Goal: Task Accomplishment & Management: Manage account settings

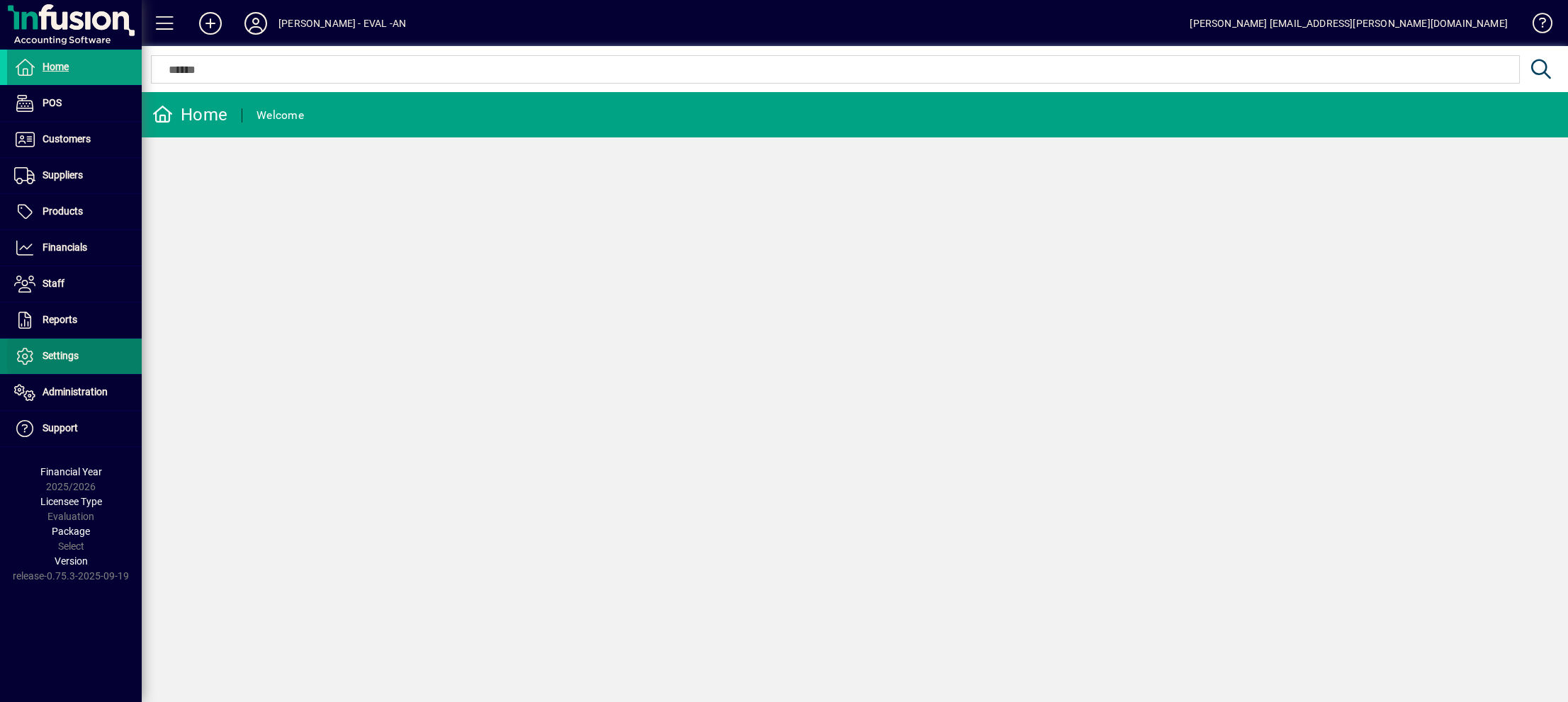
click at [81, 355] on span at bounding box center [74, 356] width 135 height 34
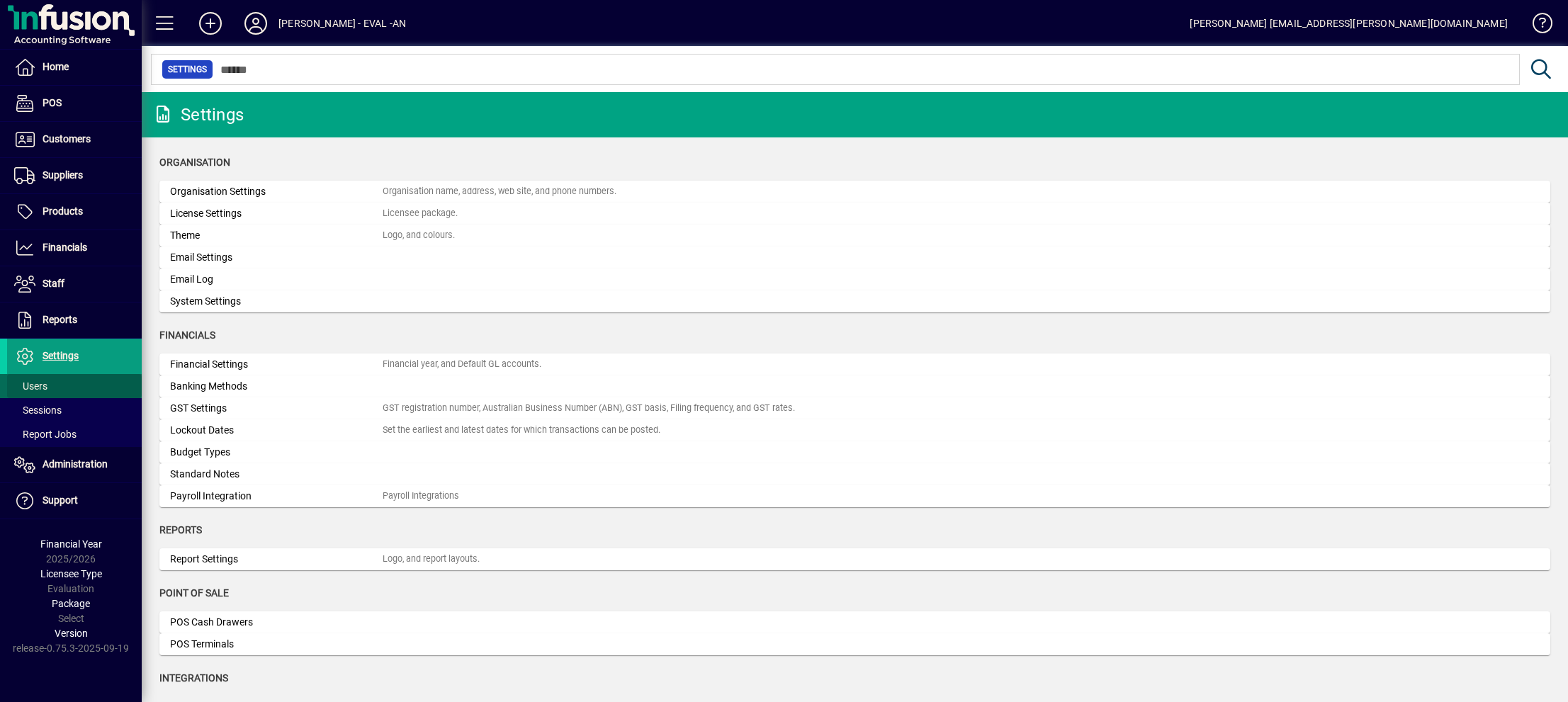
click at [48, 381] on span at bounding box center [74, 386] width 135 height 34
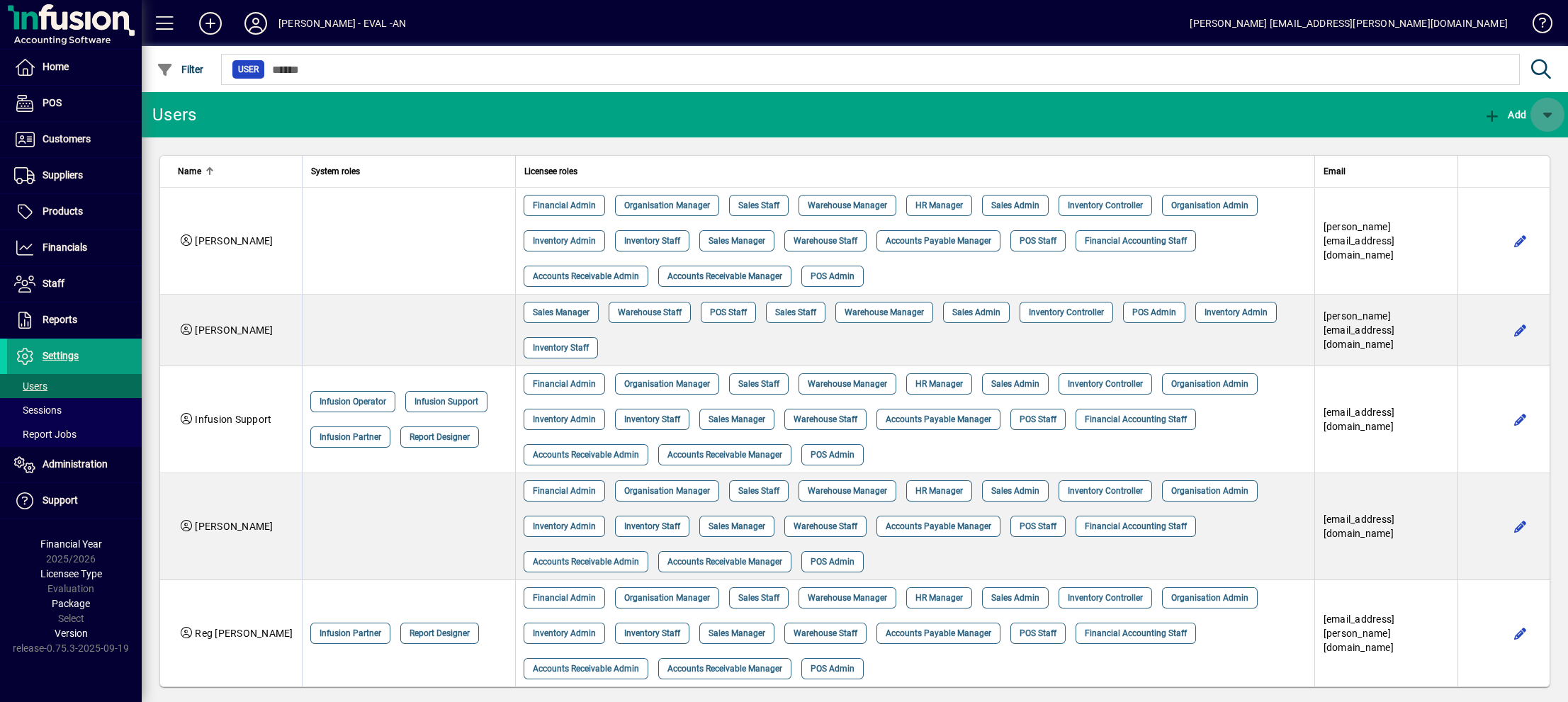
click at [1545, 108] on span "button" at bounding box center [1547, 114] width 34 height 34
click at [1491, 146] on span "External API User" at bounding box center [1496, 152] width 106 height 11
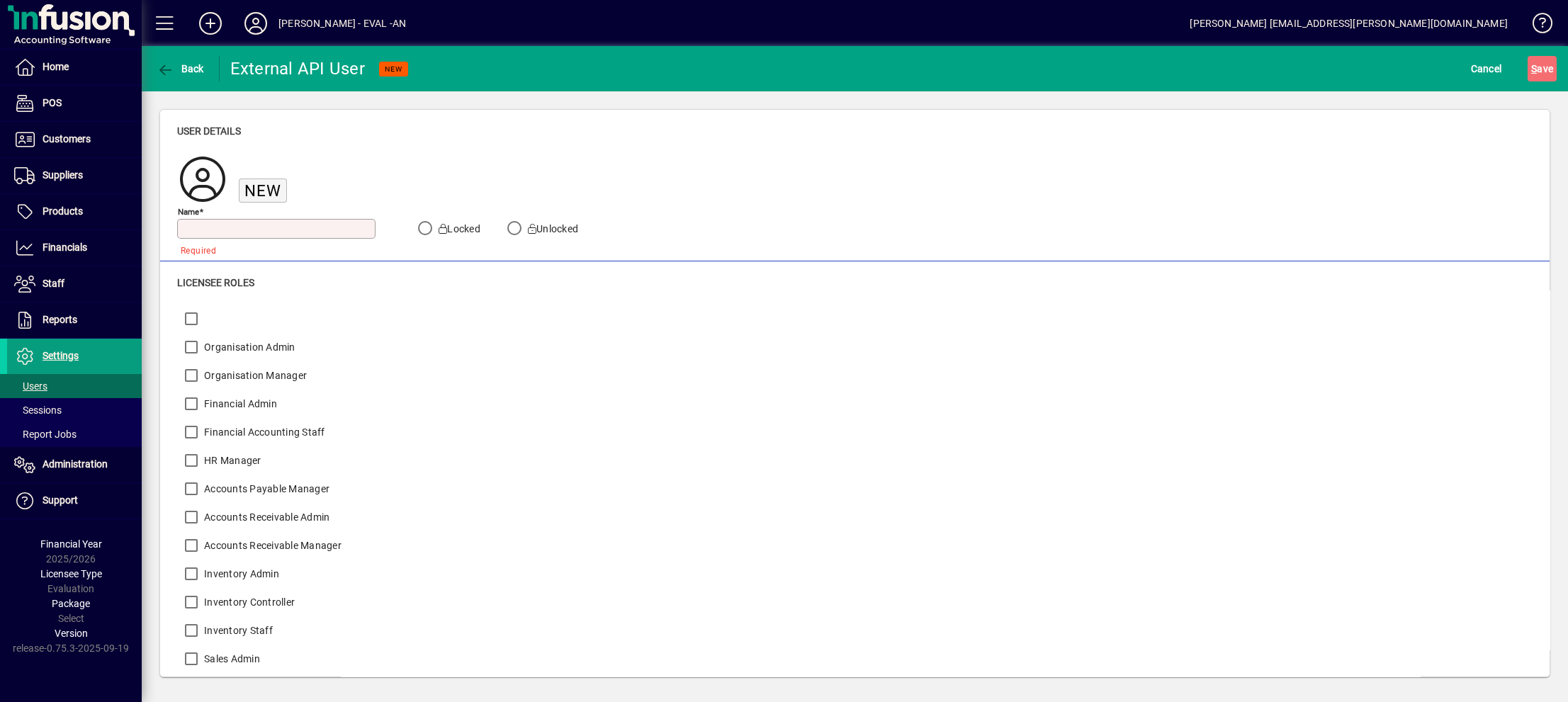
click at [258, 226] on input "Name" at bounding box center [277, 229] width 194 height 11
type input "**********"
click at [1542, 63] on span "S ave" at bounding box center [1541, 69] width 22 height 23
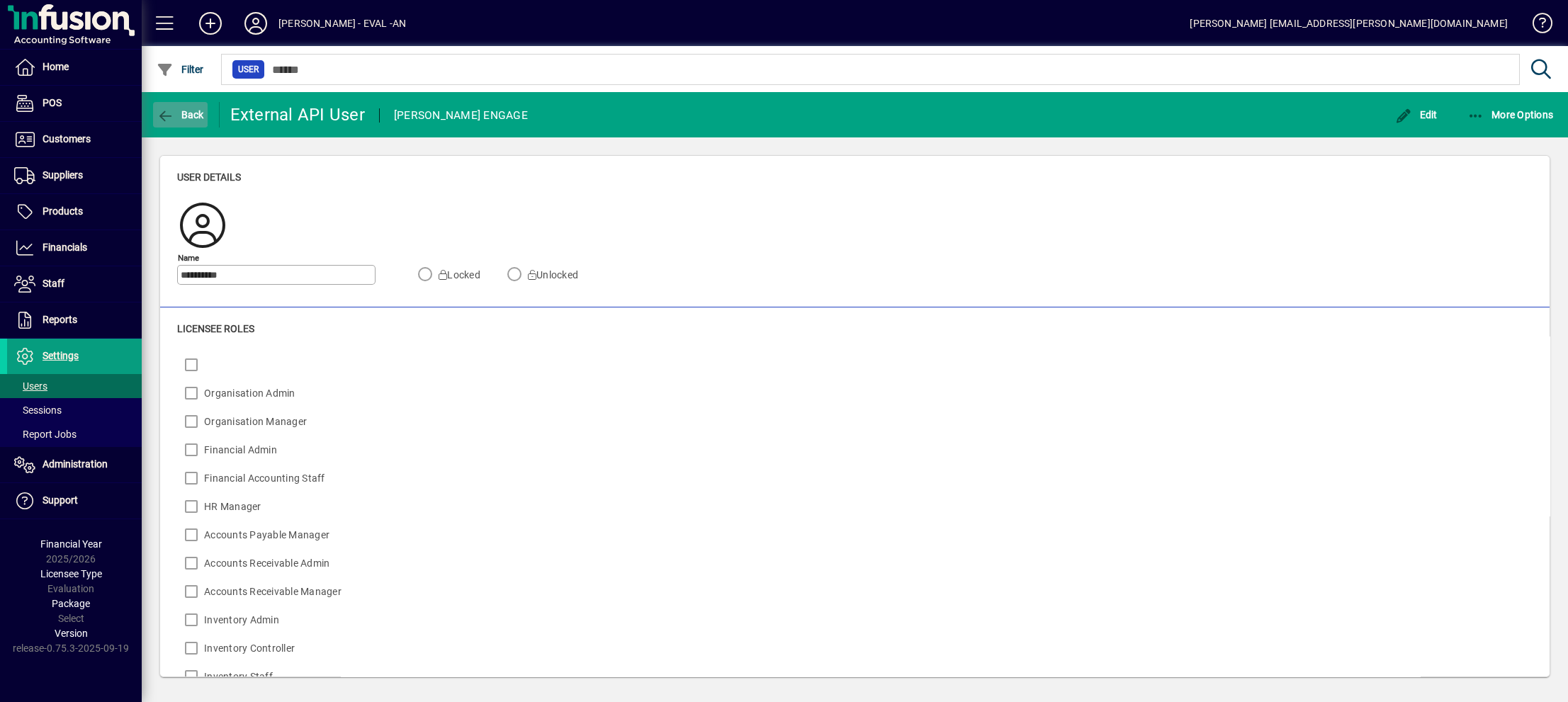
click at [168, 112] on icon "button" at bounding box center [165, 116] width 18 height 15
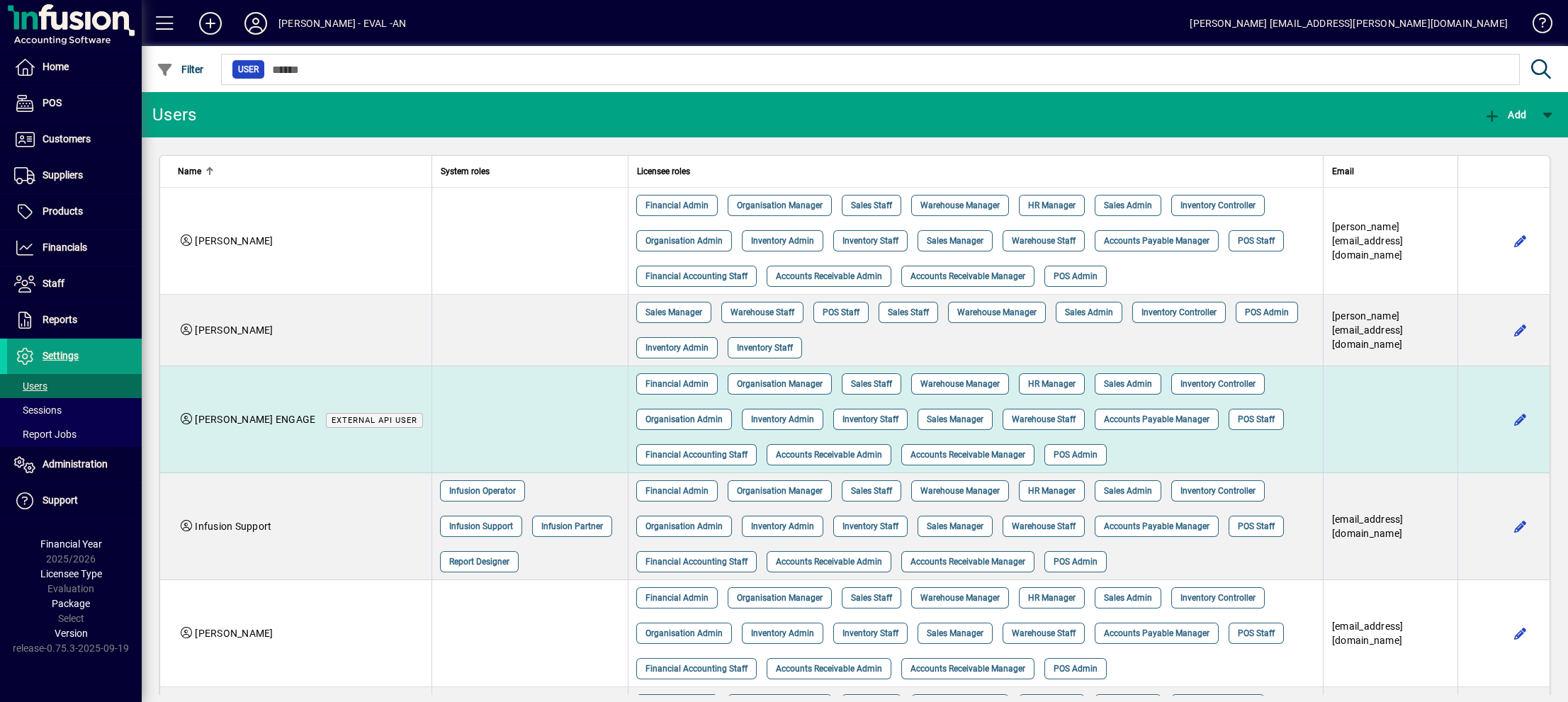
click at [431, 413] on td at bounding box center [529, 419] width 196 height 107
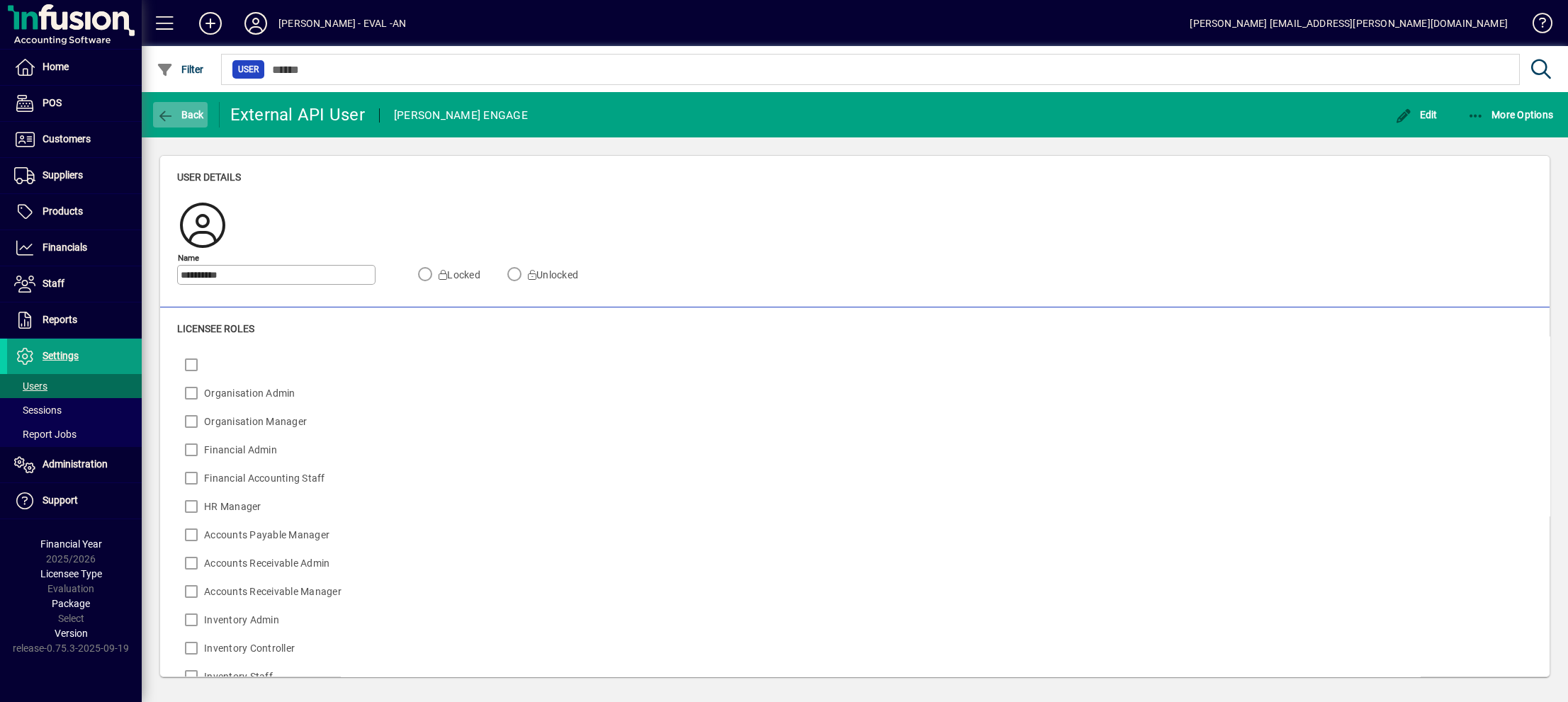
click at [173, 109] on icon "button" at bounding box center [165, 116] width 18 height 15
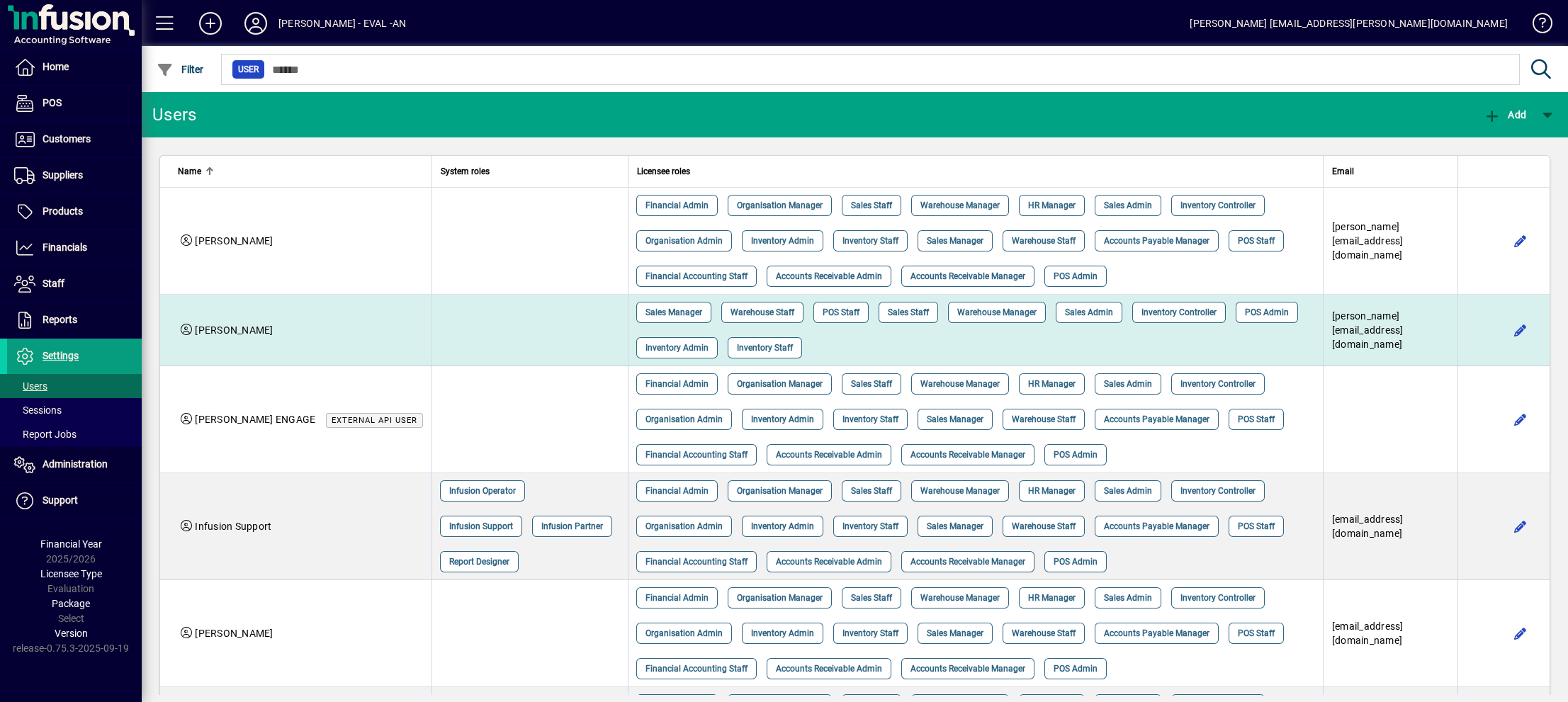
click at [310, 322] on td "[PERSON_NAME]" at bounding box center [296, 330] width 272 height 72
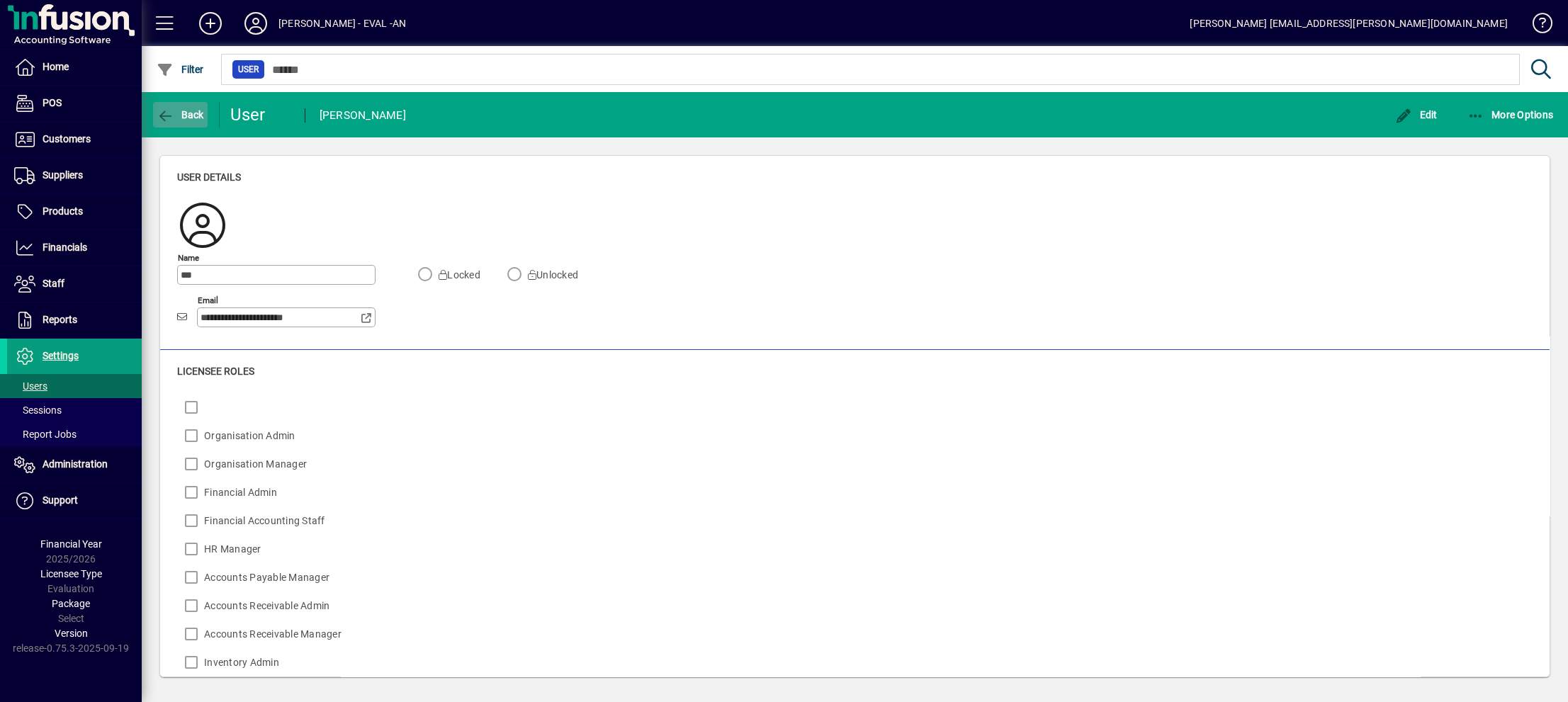
click at [186, 107] on span "button" at bounding box center [181, 114] width 55 height 34
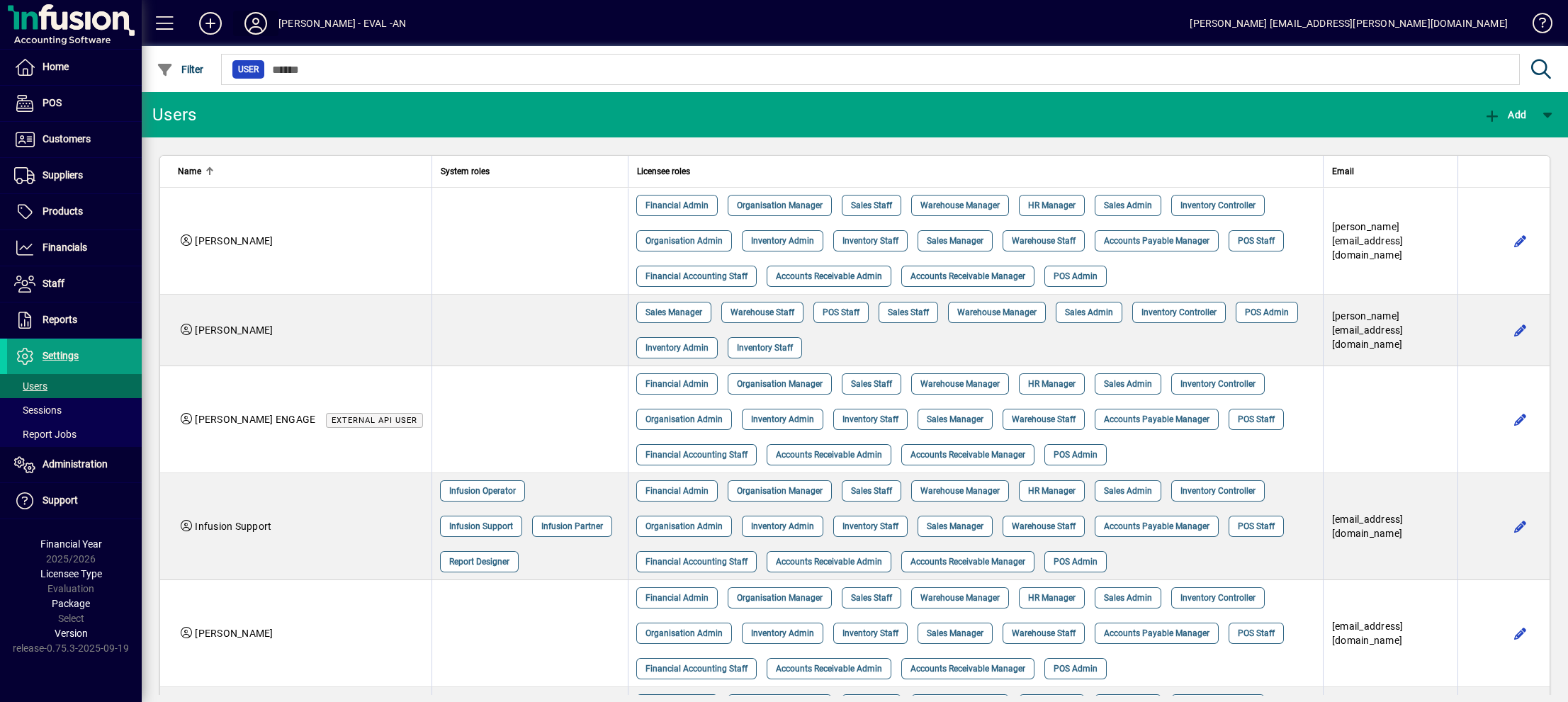
click at [253, 17] on icon at bounding box center [256, 23] width 28 height 23
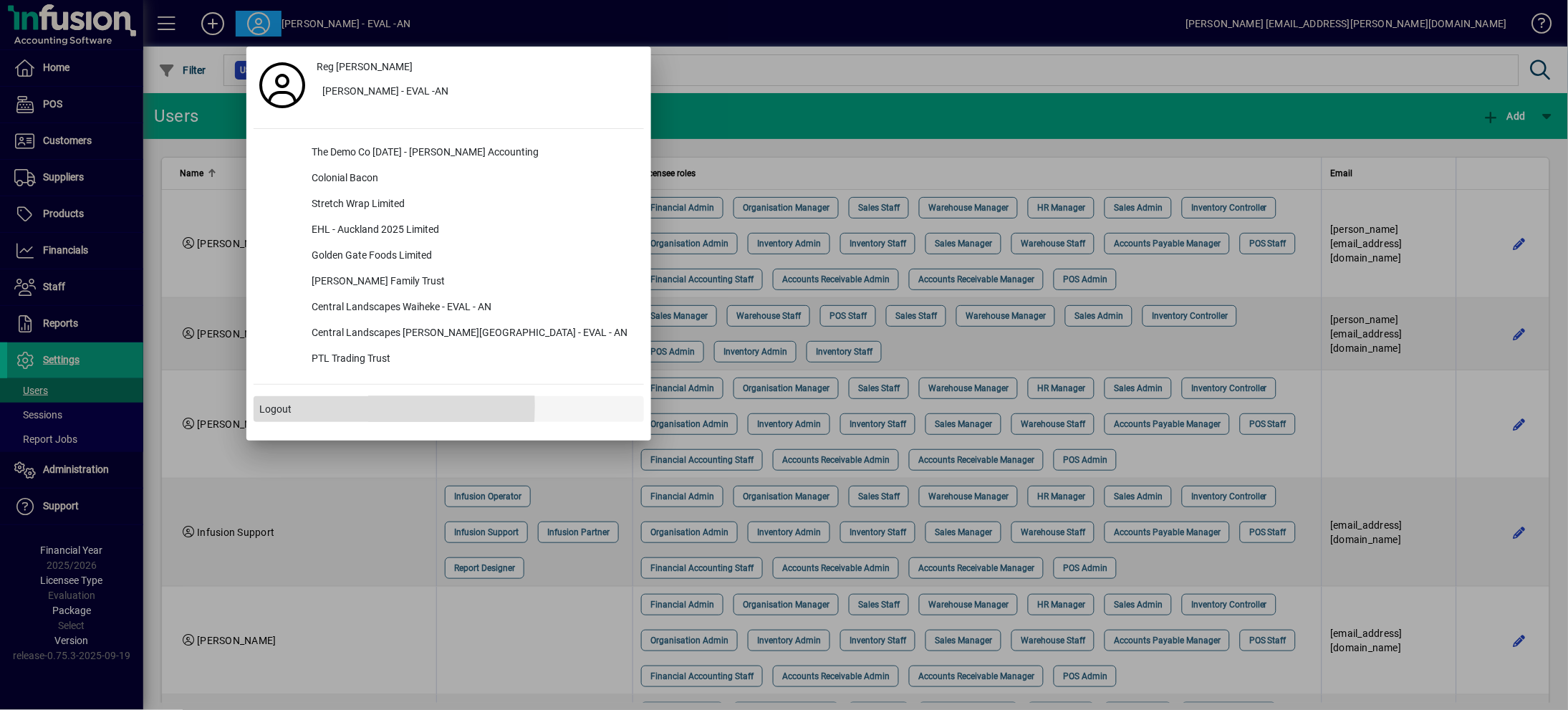
click at [269, 406] on span "Logout" at bounding box center [275, 409] width 33 height 15
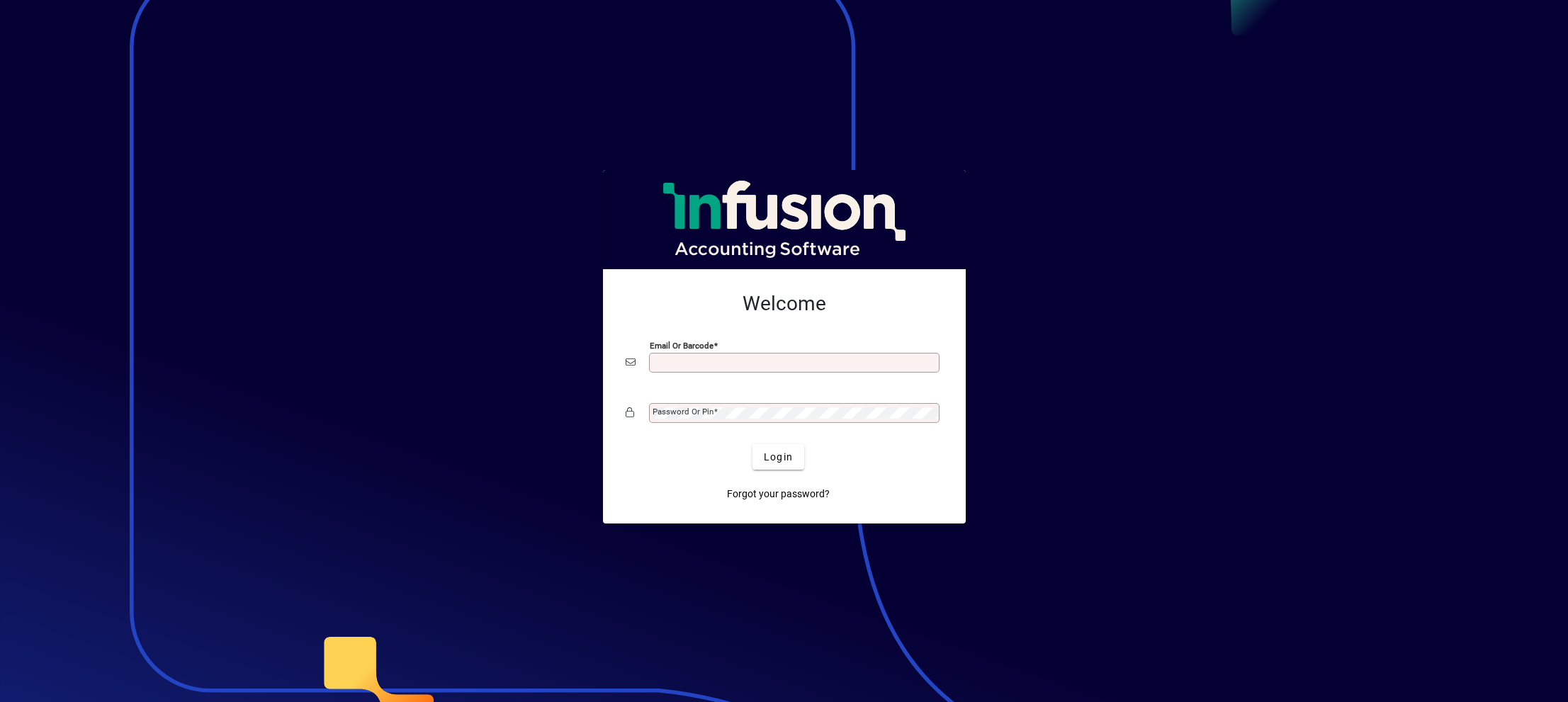
click at [670, 363] on input "Email or Barcode" at bounding box center [795, 363] width 286 height 11
type input "**********"
click at [675, 403] on div "Password or Pin" at bounding box center [794, 413] width 290 height 20
click at [776, 450] on span "Login" at bounding box center [778, 457] width 29 height 15
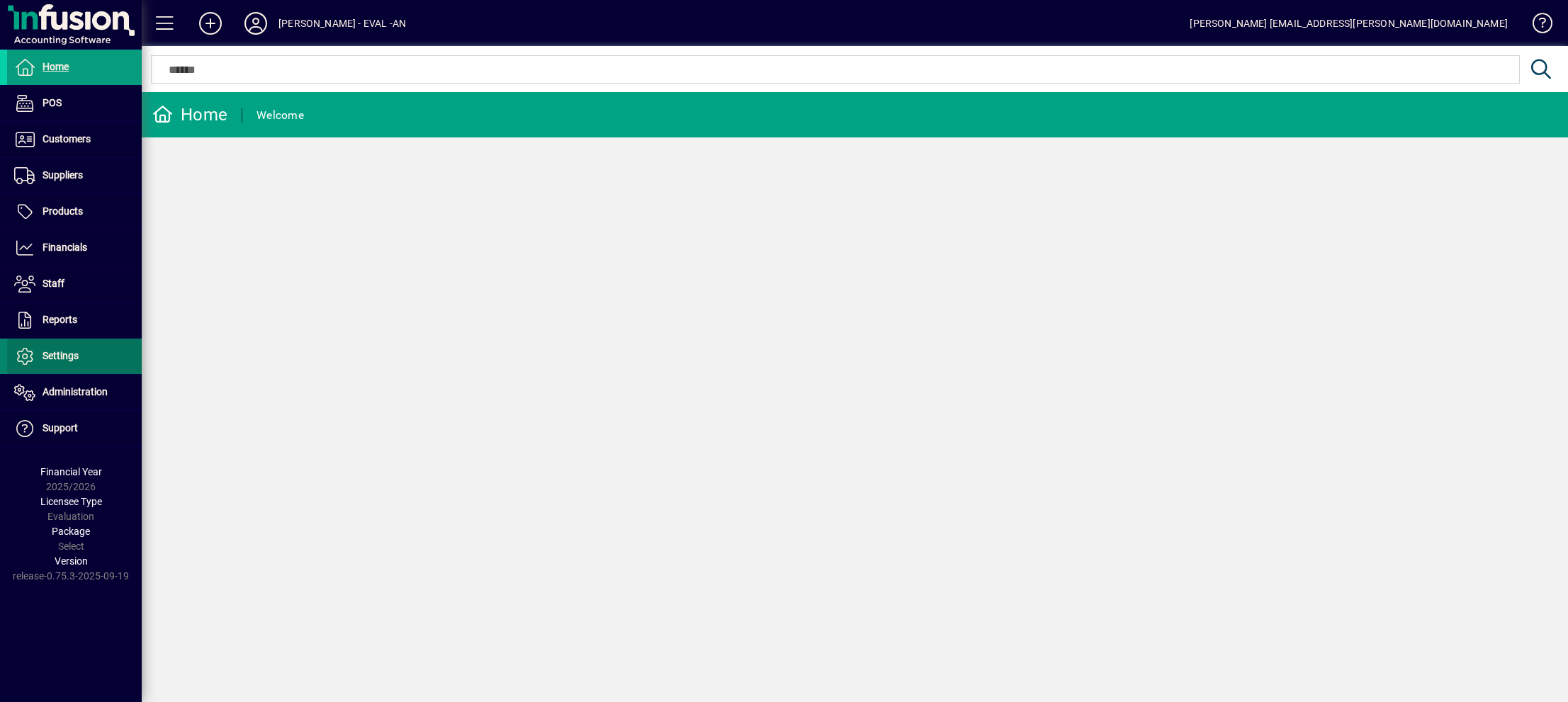
click at [67, 350] on span "Settings" at bounding box center [60, 355] width 36 height 11
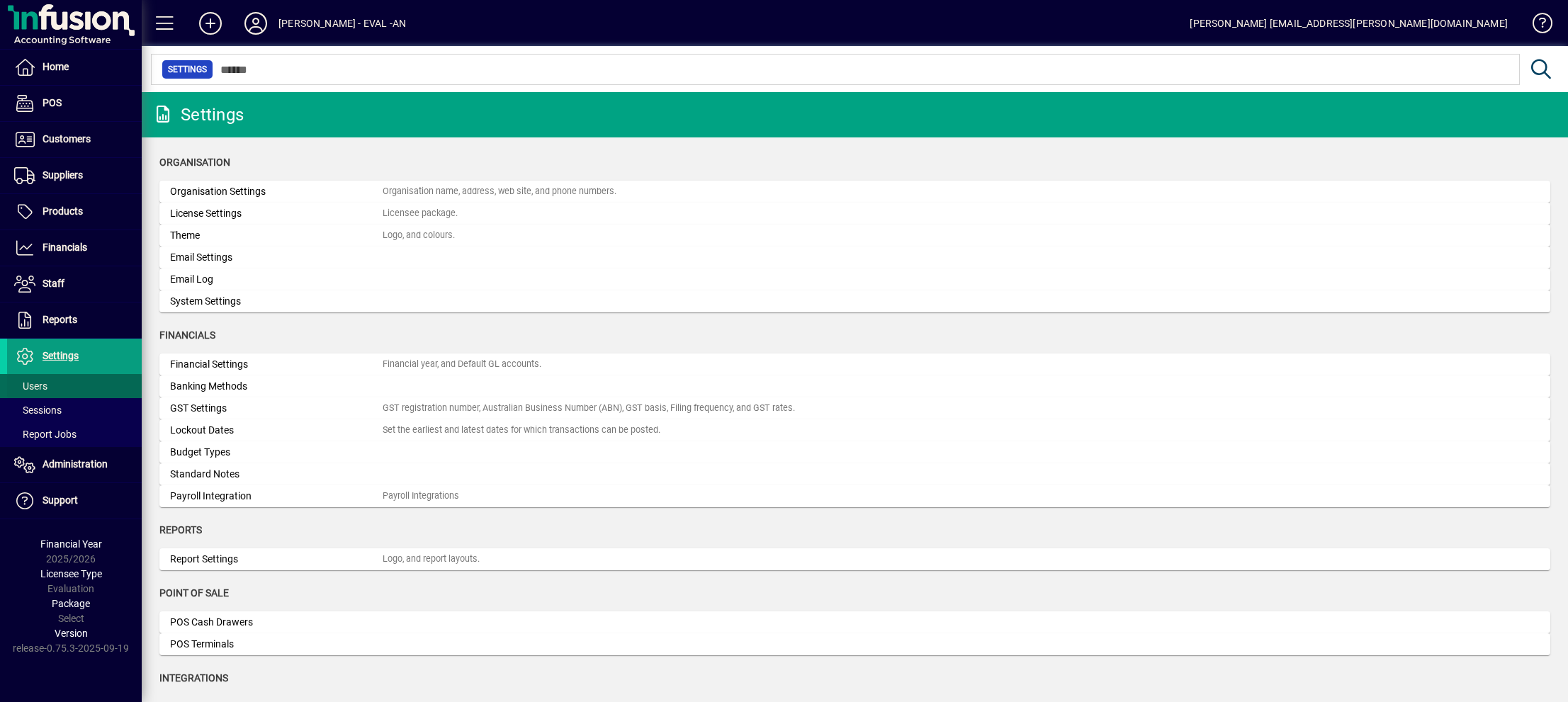
click at [50, 388] on span at bounding box center [74, 386] width 135 height 34
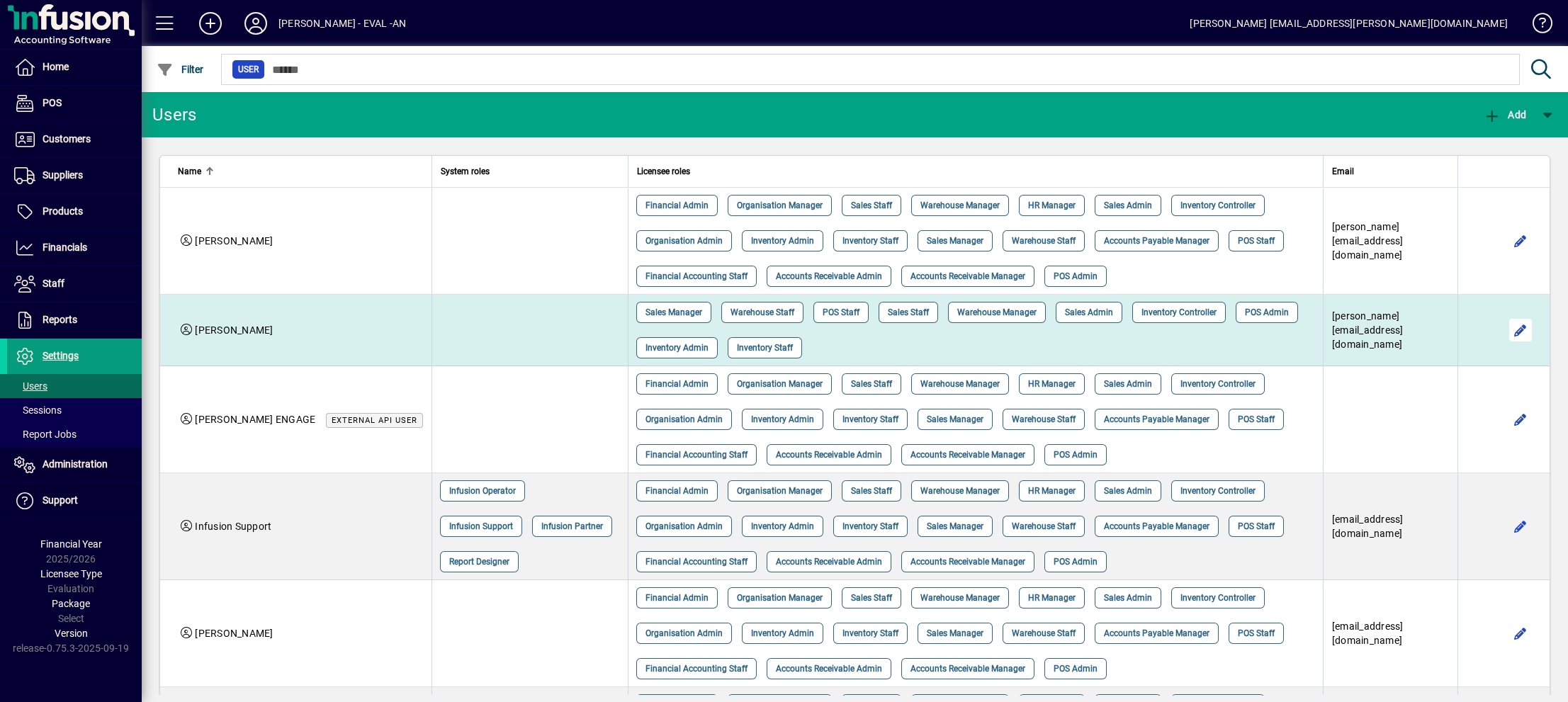
click at [1504, 326] on span "button" at bounding box center [1520, 330] width 34 height 34
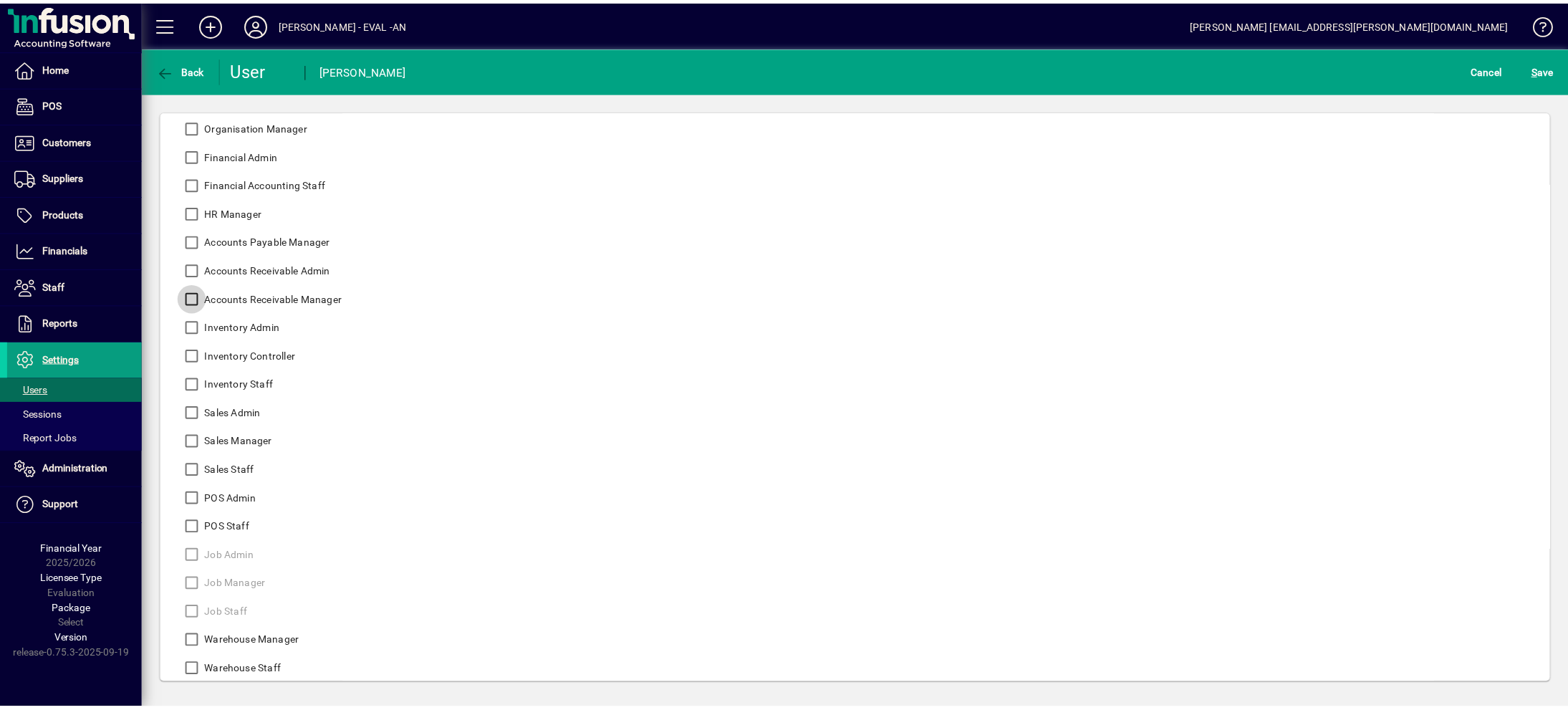
scroll to position [303, 0]
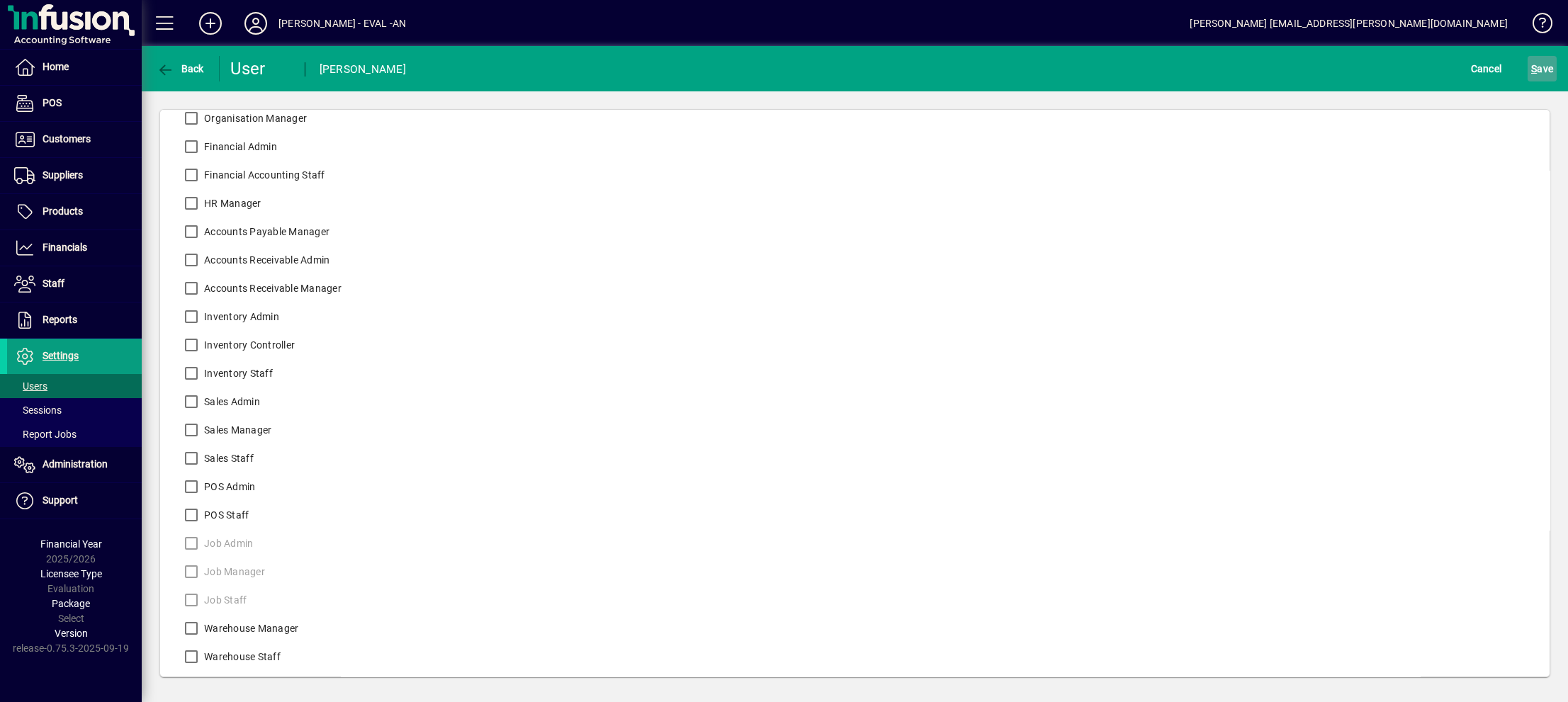
click at [1548, 63] on span "S ave" at bounding box center [1541, 69] width 22 height 23
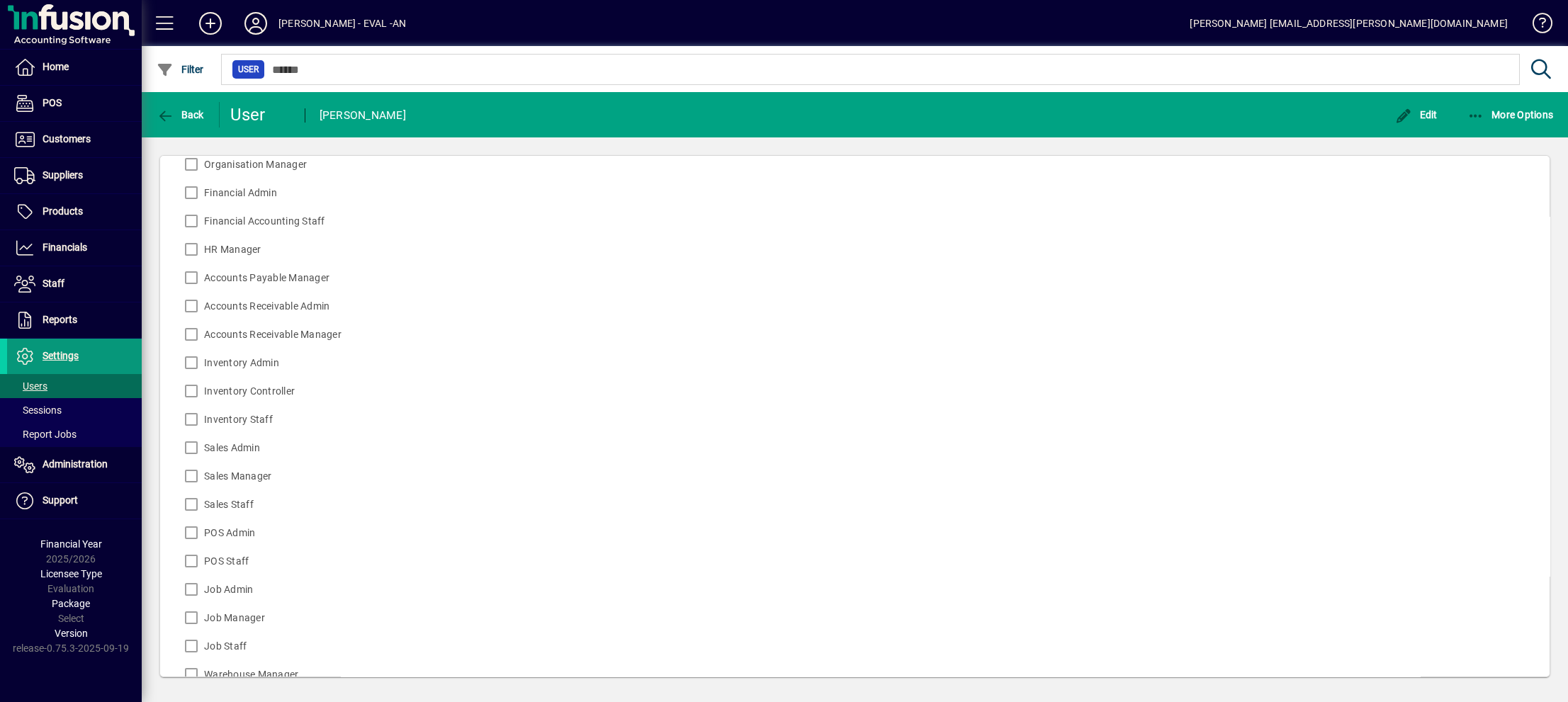
click at [57, 353] on span "Settings" at bounding box center [60, 355] width 36 height 11
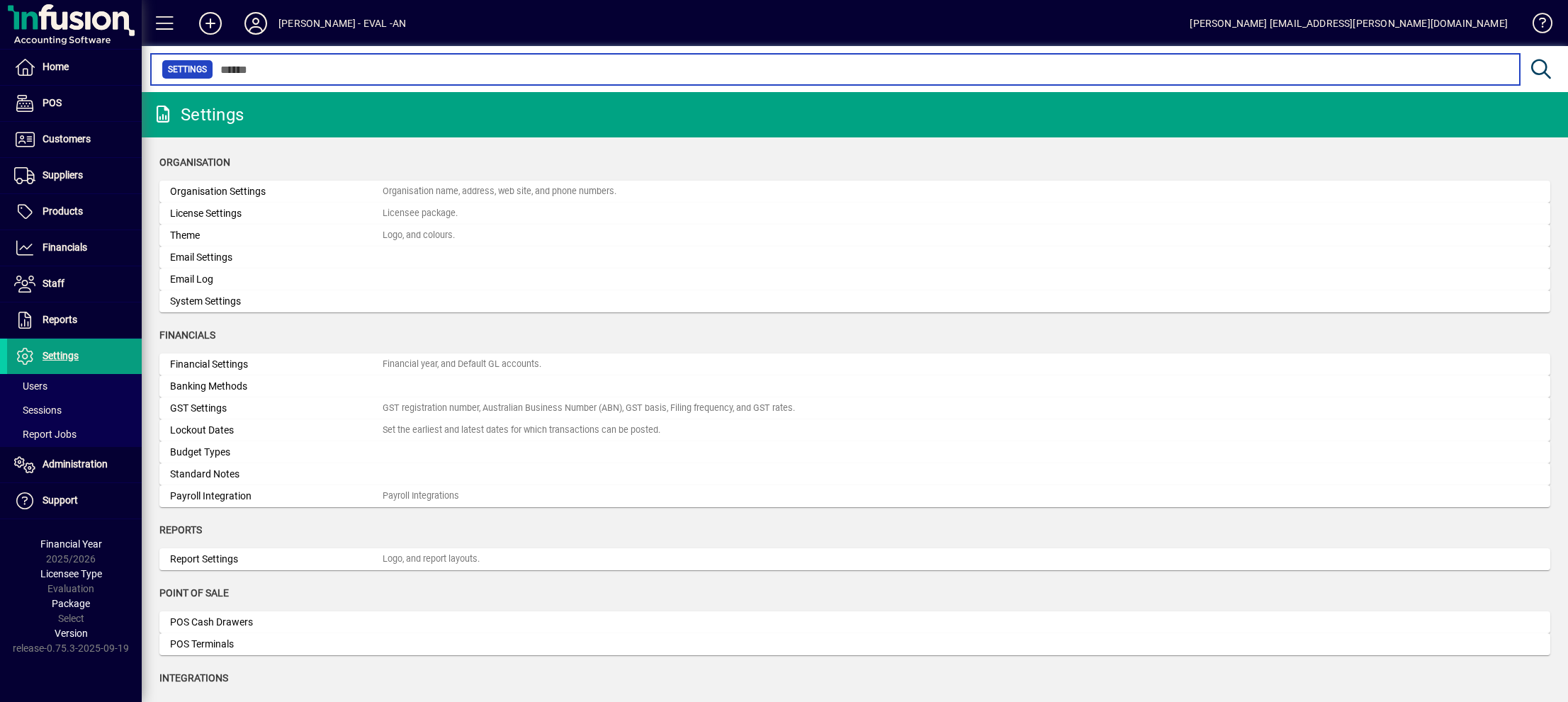
click at [292, 70] on input "text" at bounding box center [861, 69] width 1296 height 20
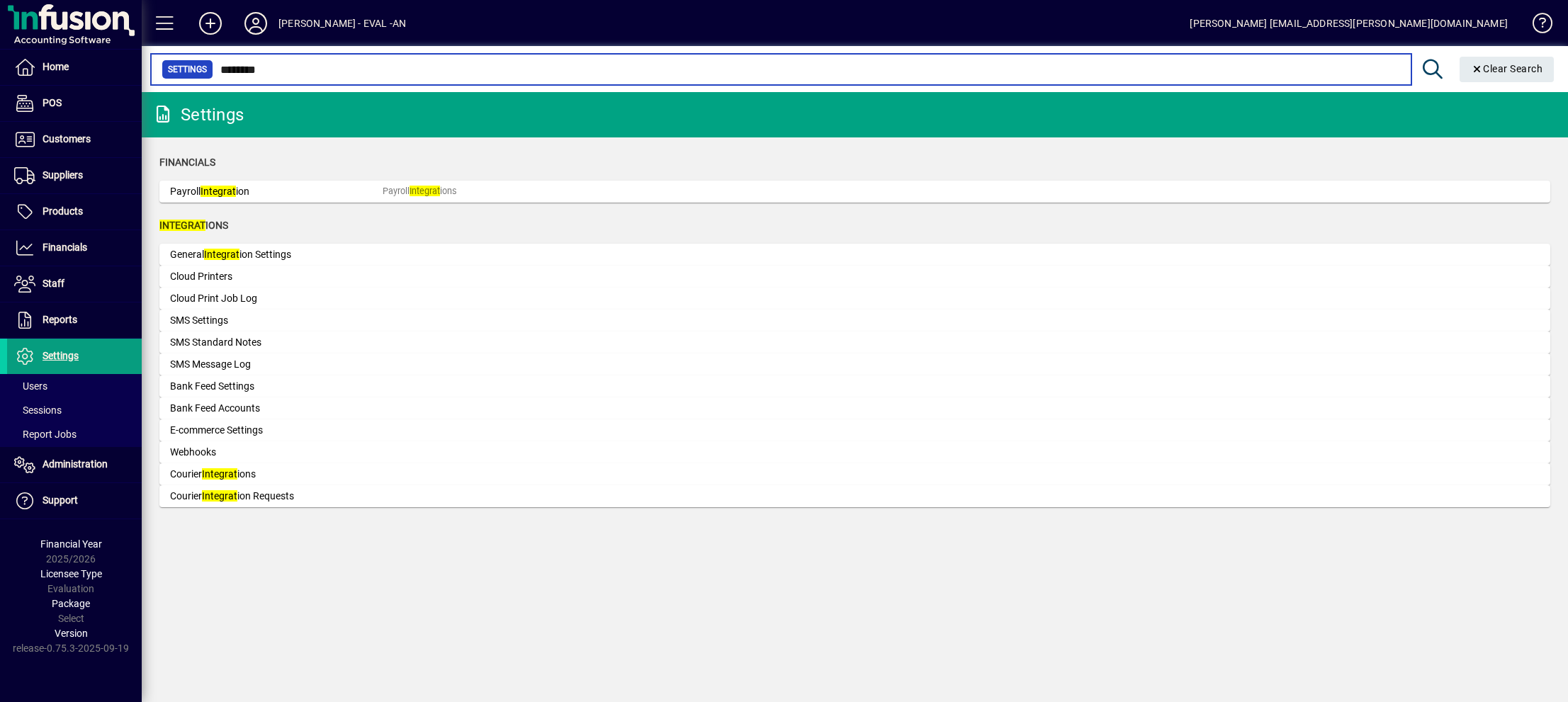
type input "********"
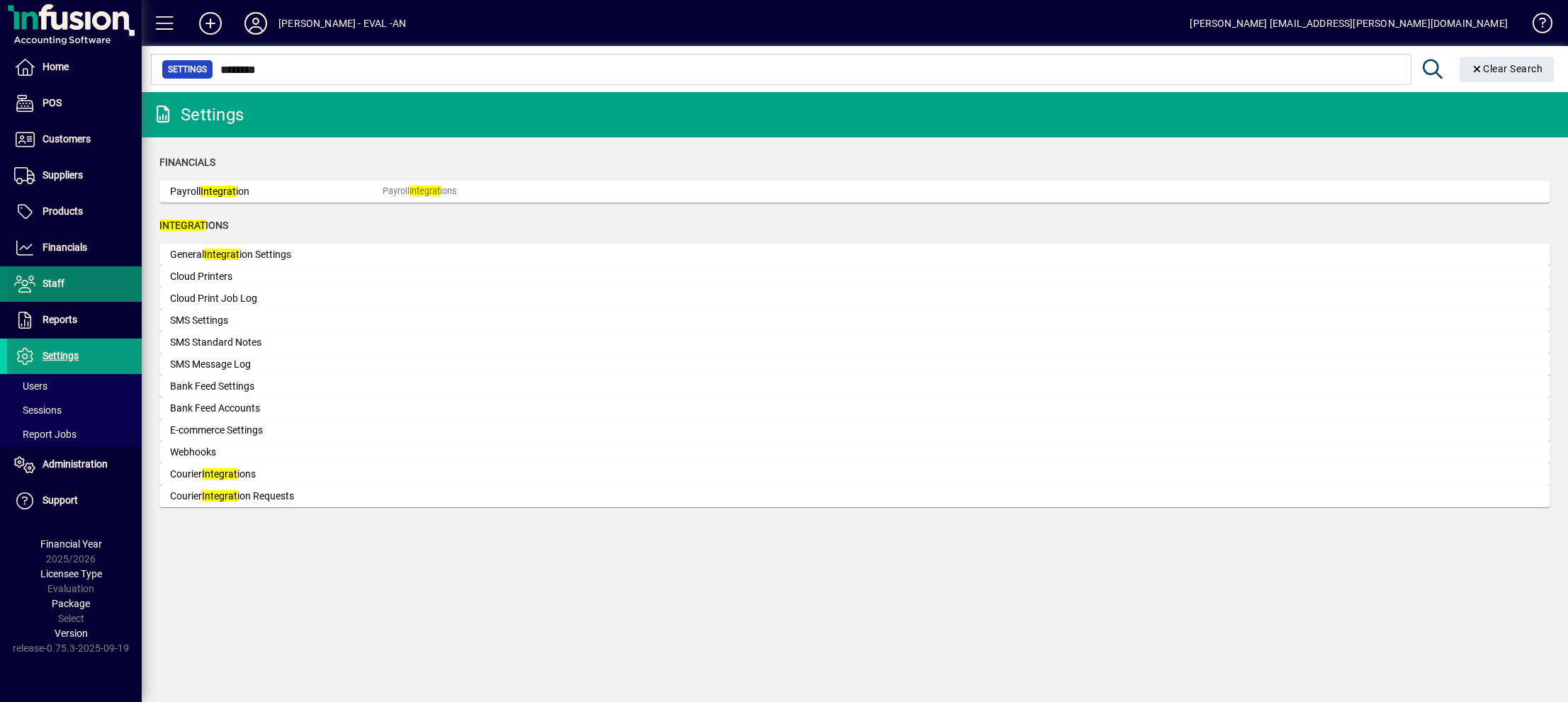
click at [56, 280] on span "Staff" at bounding box center [53, 284] width 22 height 11
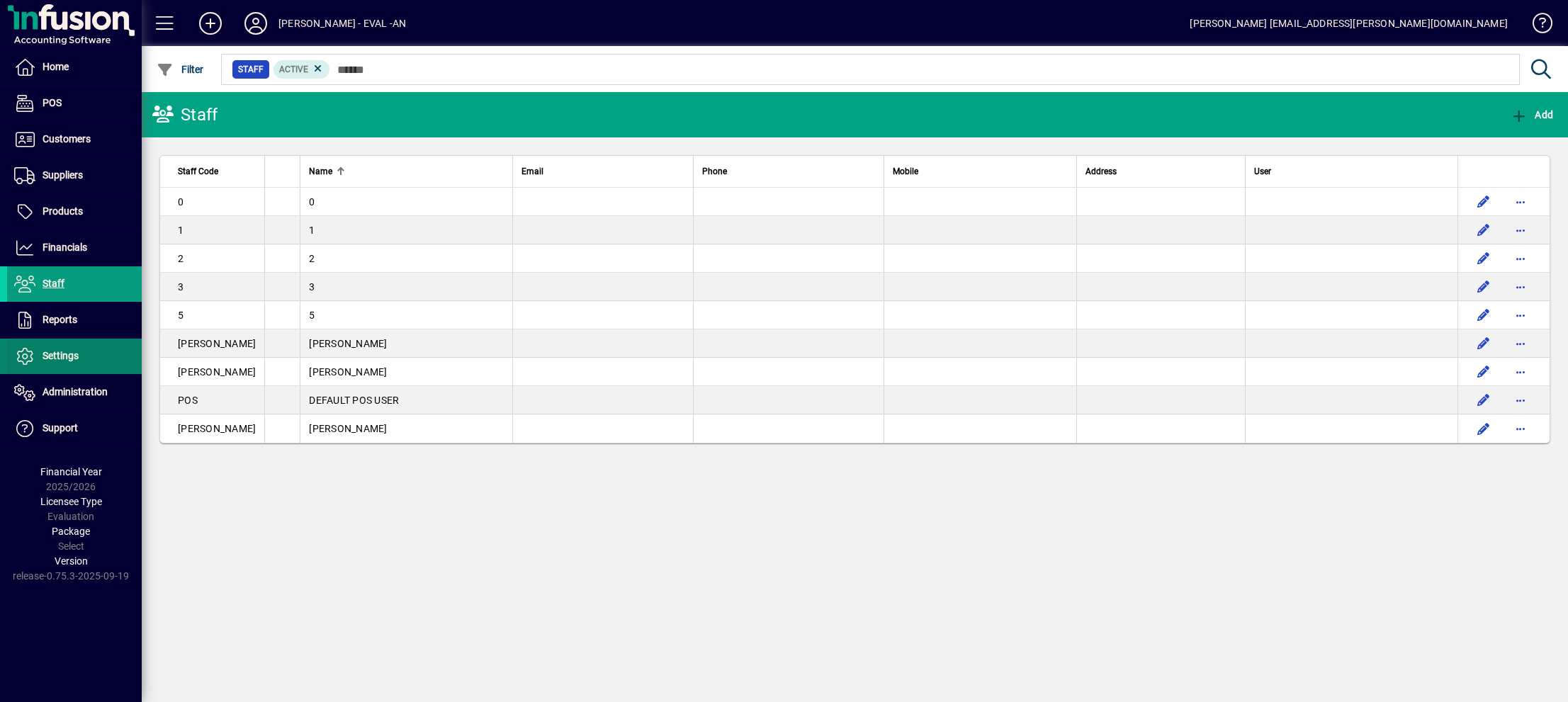
click at [65, 354] on span "Settings" at bounding box center [60, 355] width 36 height 11
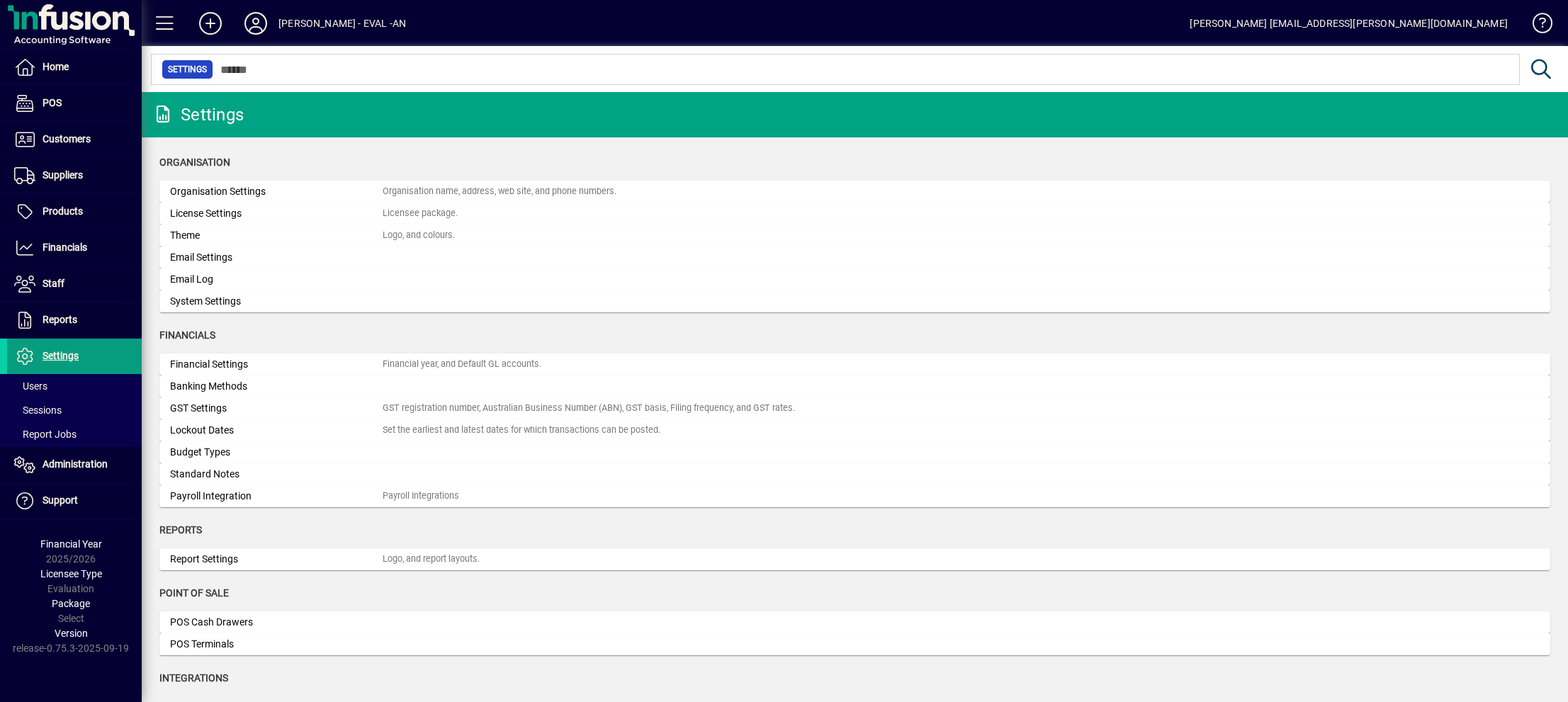
click at [260, 23] on icon at bounding box center [256, 23] width 28 height 23
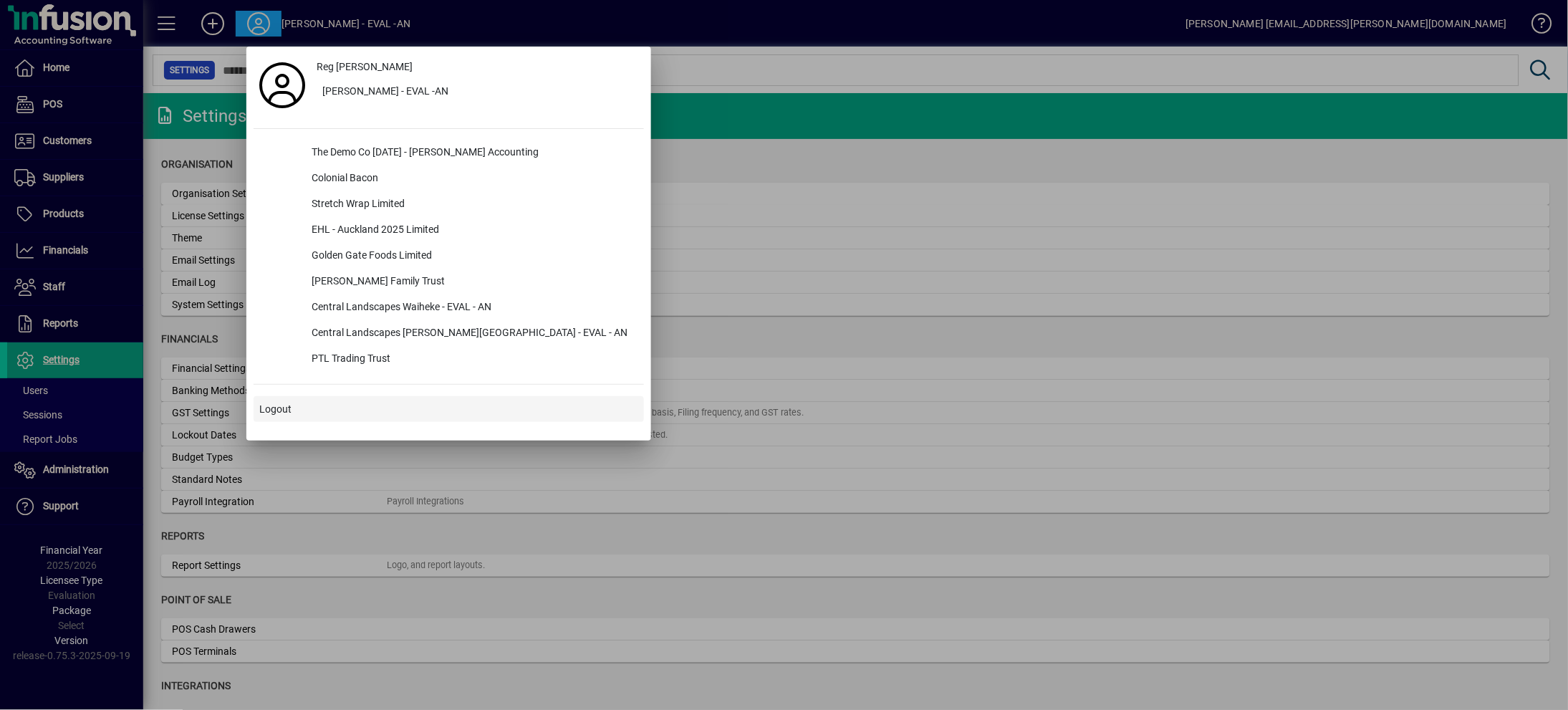
click at [303, 404] on span at bounding box center [448, 409] width 390 height 34
